Goal: Navigation & Orientation: Find specific page/section

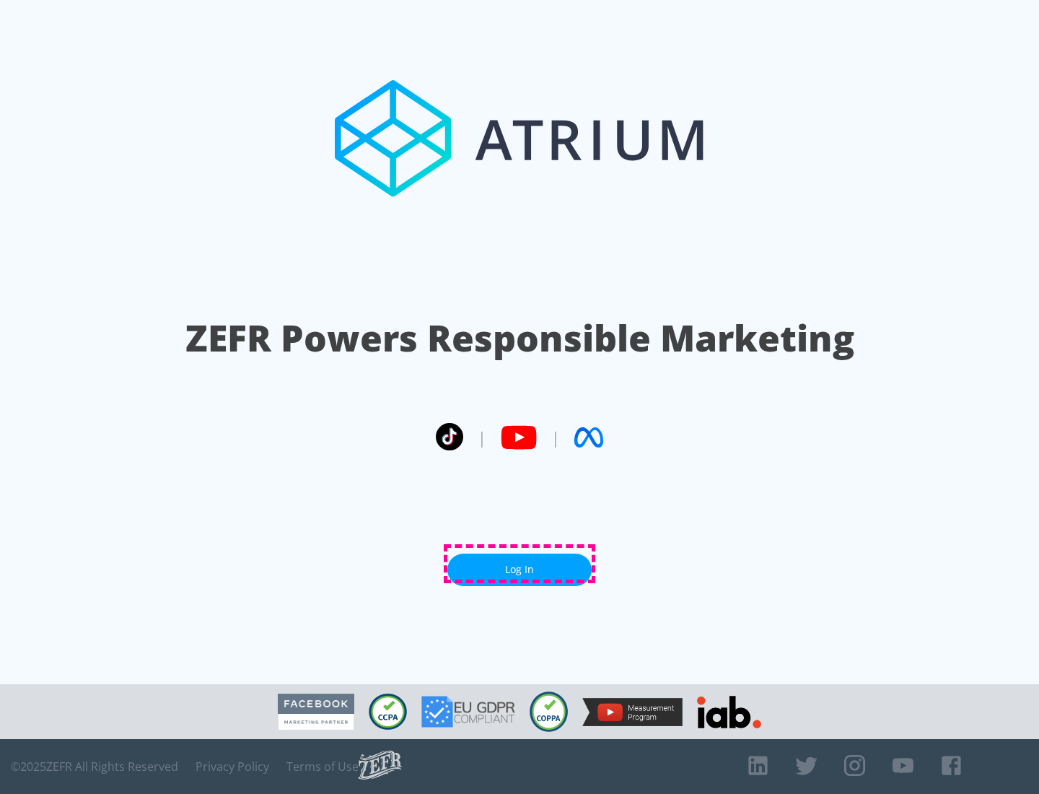
click at [520, 564] on link "Log In" at bounding box center [519, 570] width 144 height 32
